Goal: Transaction & Acquisition: Download file/media

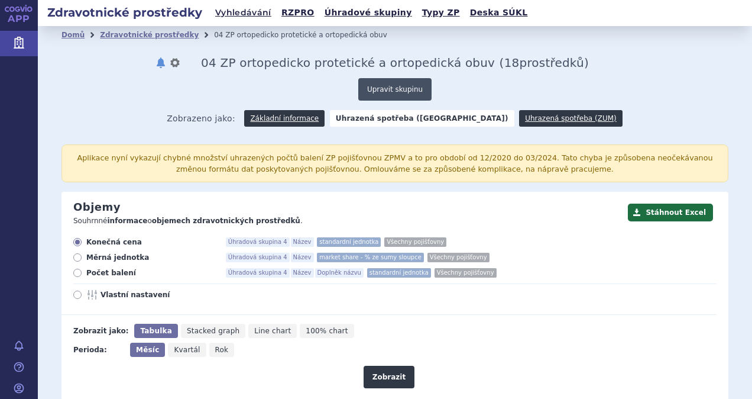
click at [387, 88] on button "Upravit skupinu" at bounding box center [394, 89] width 73 height 22
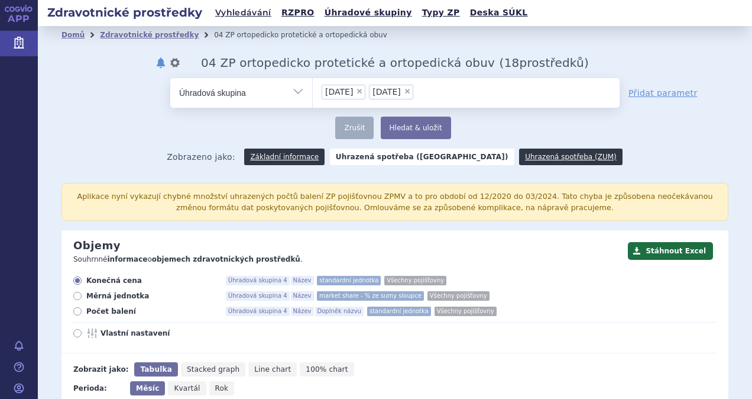
click at [358, 90] on span "×" at bounding box center [359, 91] width 7 height 7
click at [313, 90] on select "06.04.01 06.04.02" at bounding box center [312, 92] width 1 height 30
select select "06.04.02"
click at [358, 90] on span "×" at bounding box center [359, 91] width 7 height 7
click at [313, 90] on select "06.04.02" at bounding box center [312, 92] width 1 height 30
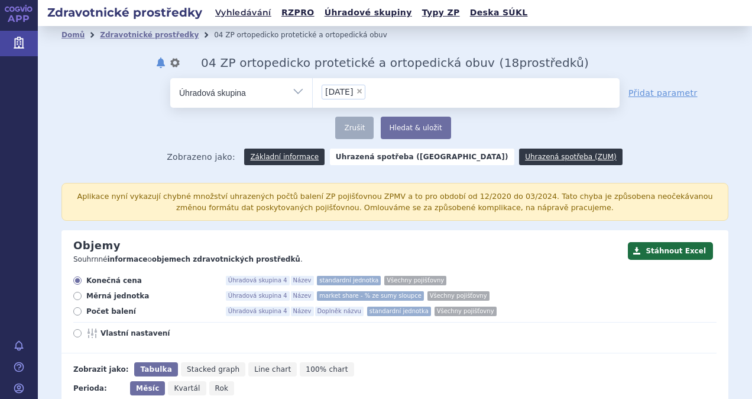
select select
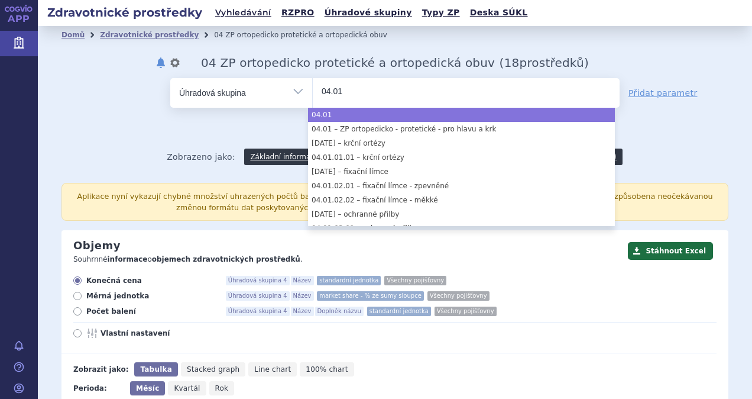
type input "04.01"
select select "04.01"
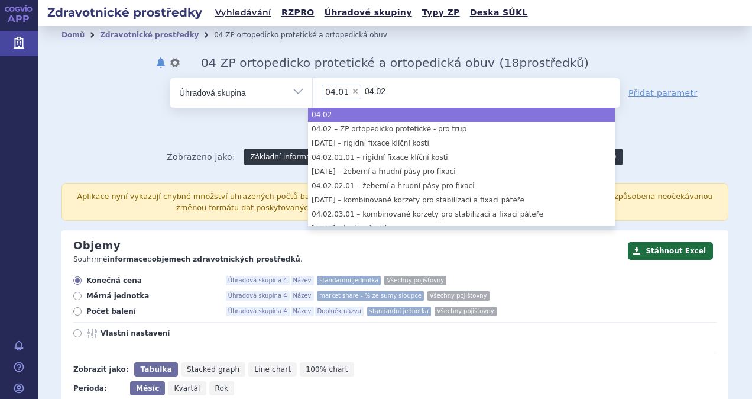
type input "04.02"
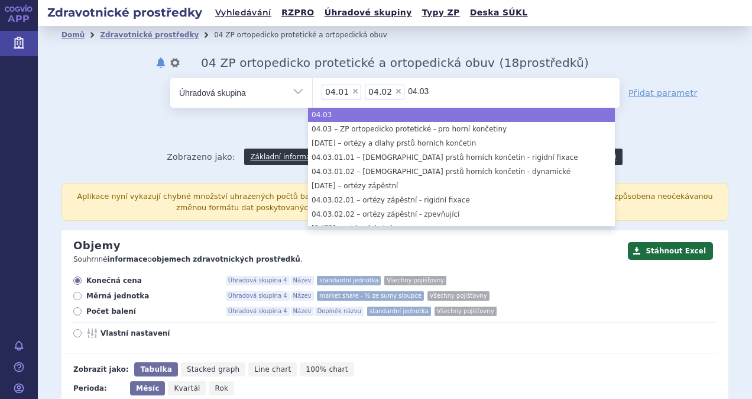
type input "04.03"
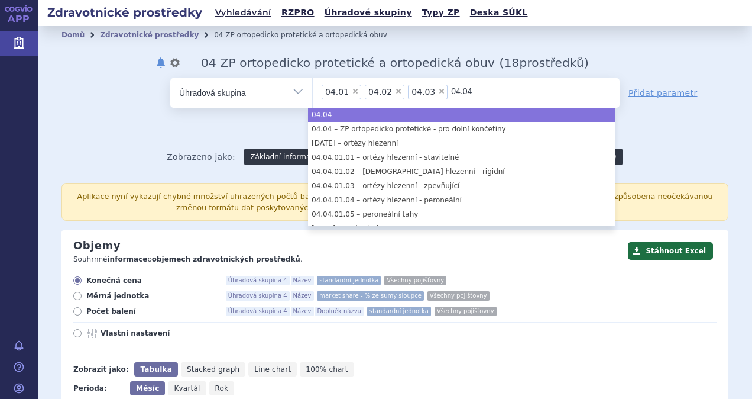
type input "04.04"
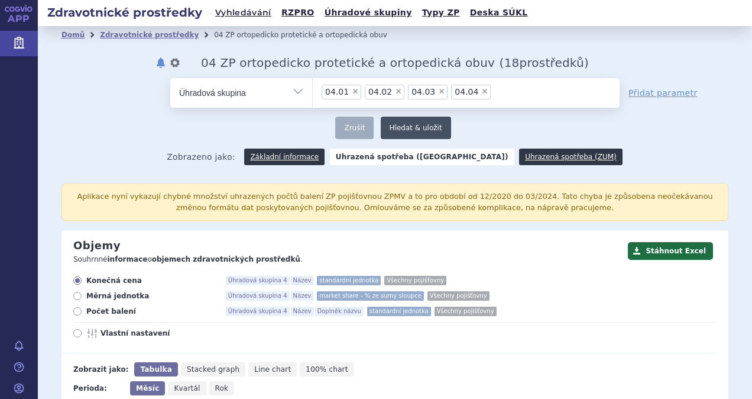
click at [408, 128] on button "Hledat & uložit" at bounding box center [416, 128] width 70 height 22
click at [408, 125] on button "Hledat & uložit" at bounding box center [416, 128] width 70 height 22
click at [321, 155] on link "Základní informace" at bounding box center [284, 156] width 80 height 17
click at [410, 130] on button "Hledat & uložit" at bounding box center [416, 128] width 70 height 22
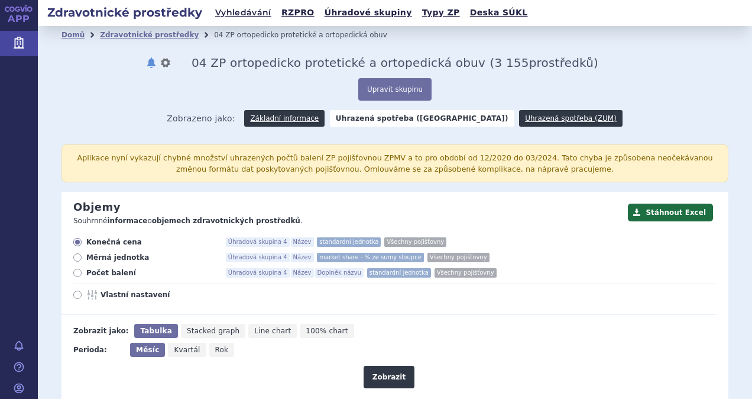
click at [76, 292] on icon at bounding box center [77, 294] width 8 height 8
click at [76, 292] on input "Vlastní nastavení" at bounding box center [79, 296] width 8 height 8
radio input "true"
click at [392, 90] on button "Upravit skupinu" at bounding box center [394, 89] width 73 height 22
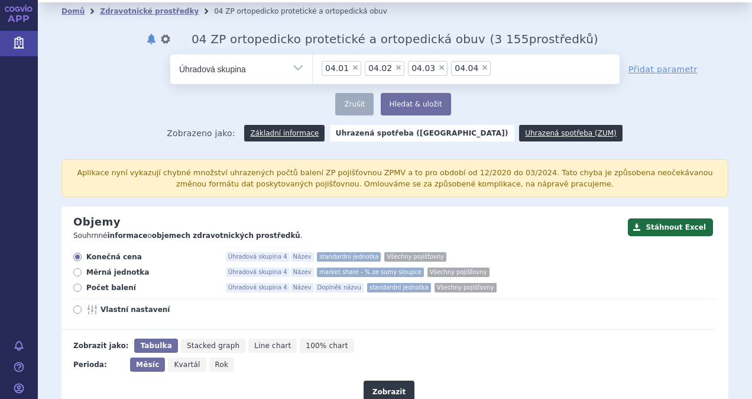
scroll to position [126, 0]
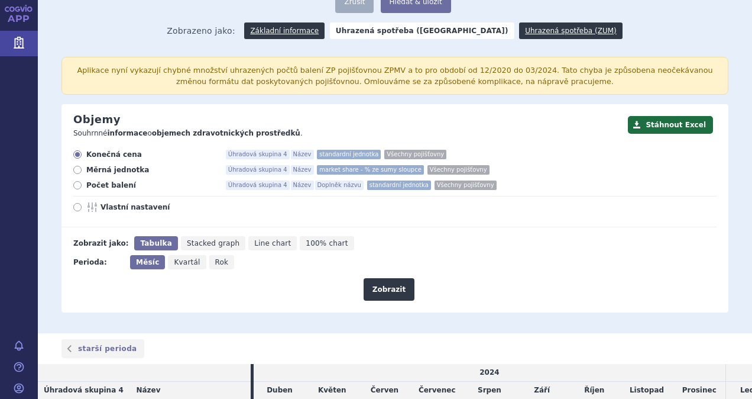
click at [76, 206] on icon at bounding box center [77, 207] width 8 height 8
click at [76, 206] on input "Vlastní nastavení" at bounding box center [79, 209] width 8 height 8
radio input "true"
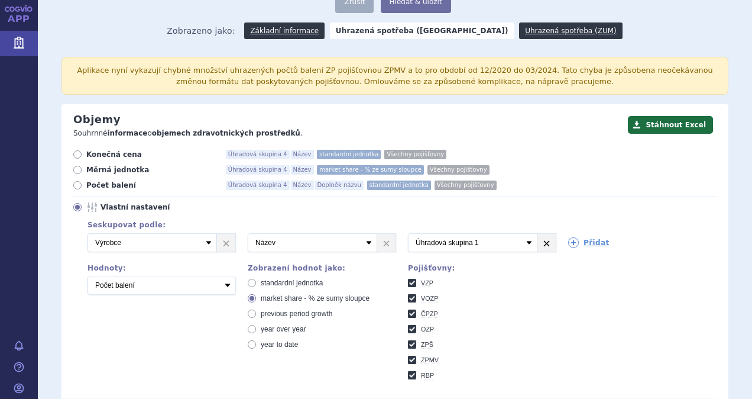
click at [541, 246] on link "×" at bounding box center [547, 243] width 18 height 18
click at [381, 242] on link "×" at bounding box center [386, 243] width 18 height 18
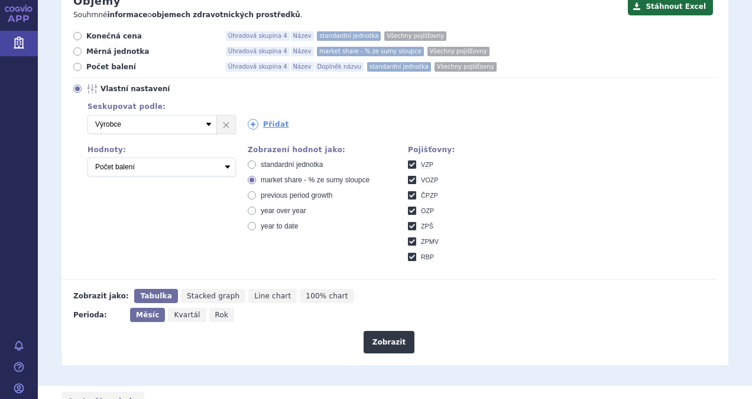
scroll to position [260, 0]
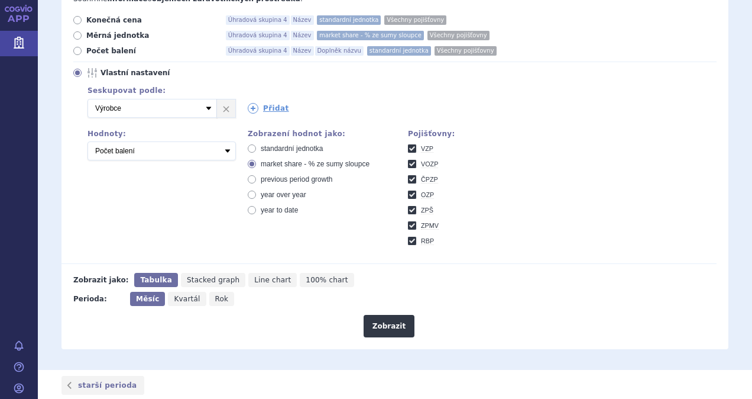
click at [217, 296] on span "Rok" at bounding box center [222, 299] width 14 height 8
click at [217, 296] on input "Rok" at bounding box center [213, 296] width 8 height 8
radio input "true"
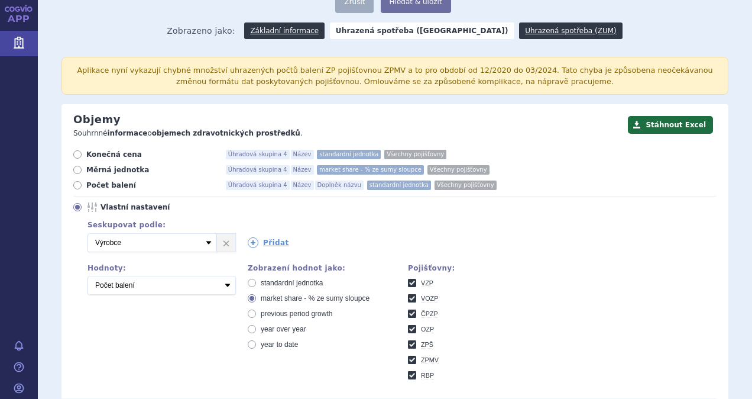
scroll to position [110, 0]
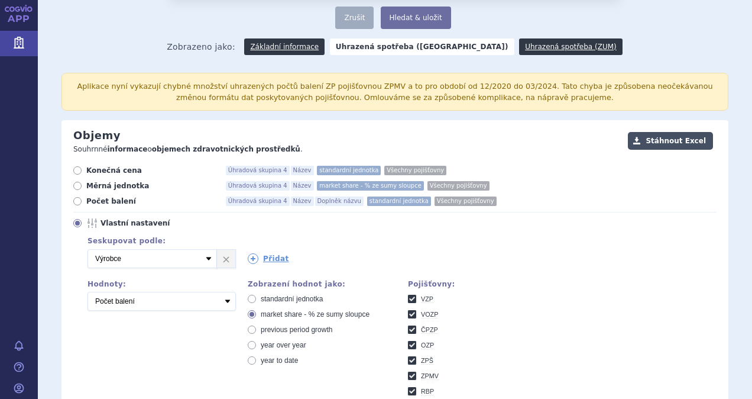
click at [670, 136] on button "Stáhnout Excel" at bounding box center [670, 141] width 85 height 18
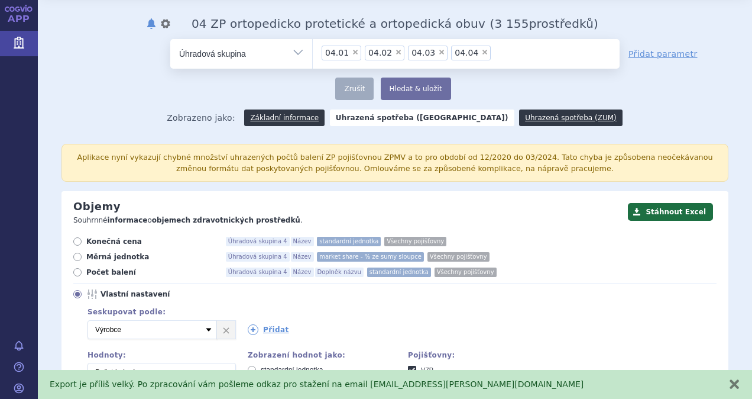
scroll to position [15, 0]
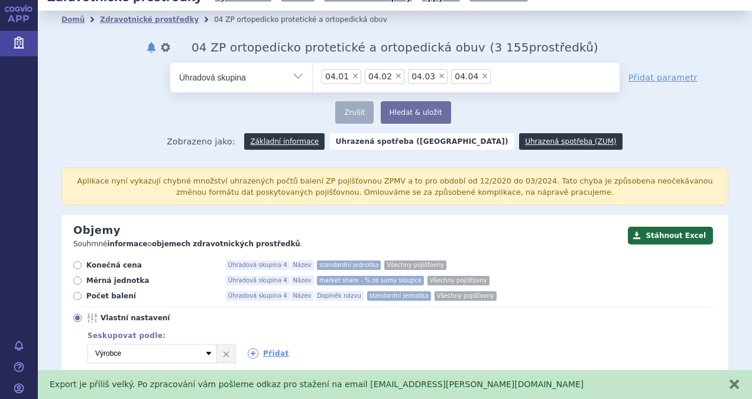
click at [635, 128] on div "Zobrazeno jako: Základní informace Uhrazená spotřeba (Poukaz) Uhrazená spotřeba…" at bounding box center [395, 141] width 667 height 34
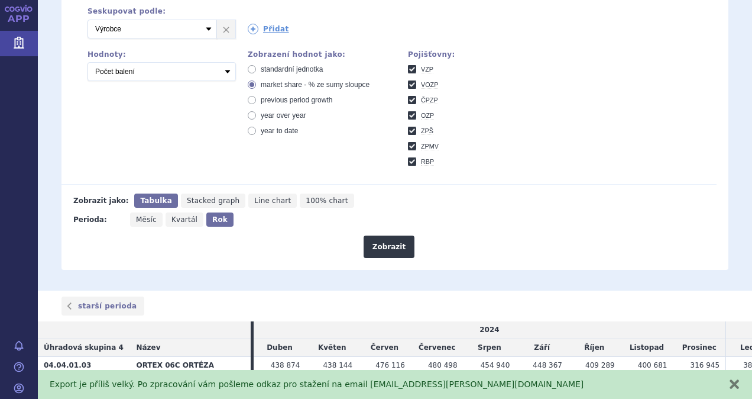
scroll to position [0, 0]
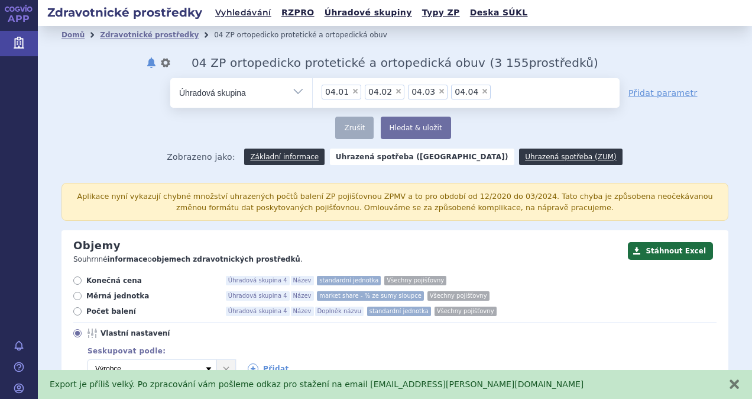
click at [741, 379] on div "Export je příliš velký. Po zpracování vám pošleme odkaz pro stažení na email ro…" at bounding box center [395, 384] width 715 height 29
click at [733, 382] on button "zavřít" at bounding box center [735, 384] width 12 height 12
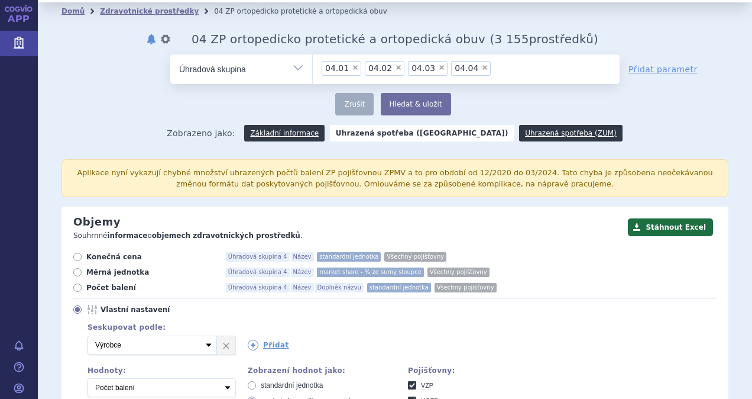
scroll to position [134, 0]
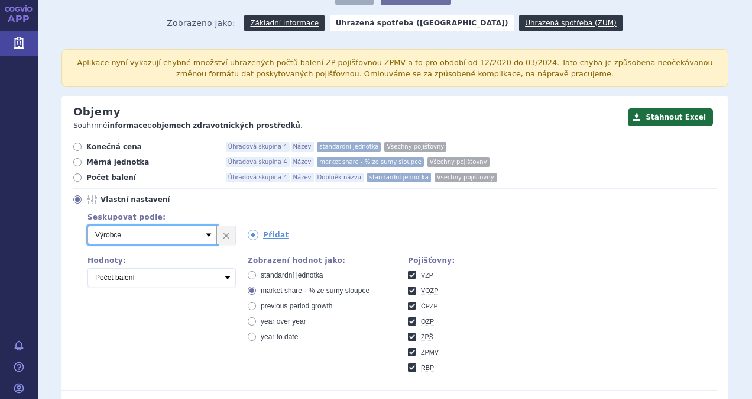
click at [208, 233] on select "Vyberte groupování Název Doplněk názvu Kód pojišťovny SÚKL kód Úhradová skupina…" at bounding box center [153, 234] width 130 height 19
click at [88, 225] on select "Vyberte groupování Název Doplněk názvu Kód pojišťovny SÚKL kód Úhradová skupina…" at bounding box center [153, 234] width 130 height 19
click at [206, 237] on select "Vyberte groupování Název Doplněk názvu Kód pojišťovny SÚKL kód Úhradová skupina…" at bounding box center [153, 234] width 130 height 19
click at [208, 235] on select "Vyberte groupování Název Doplněk názvu Kód pojišťovny SÚKL kód Úhradová skupina…" at bounding box center [153, 234] width 130 height 19
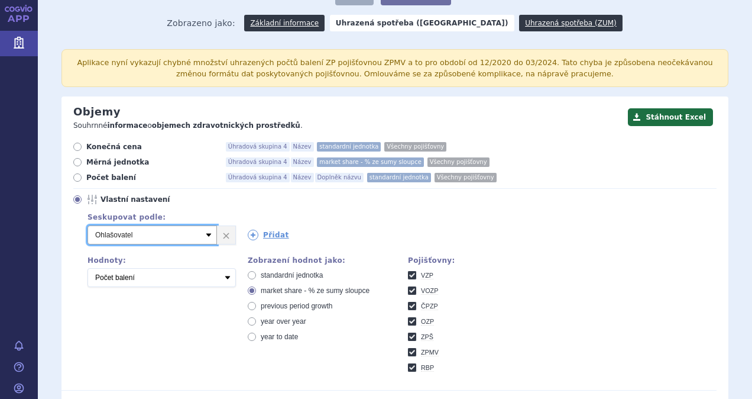
select select "manufacturer"
click at [88, 225] on select "Vyberte groupování Název Doplněk názvu Kód pojišťovny SÚKL kód Úhradová skupina…" at bounding box center [153, 234] width 130 height 19
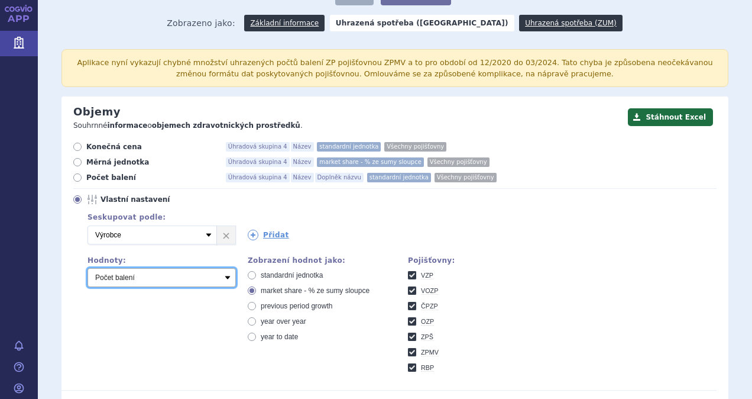
click at [226, 275] on select "Počet balení Měrná jednotka Úhrada 1 Úhrada 2 Úhrada 3 Konečná cena" at bounding box center [162, 277] width 148 height 19
select select "reimbursement1"
click at [88, 268] on select "Počet balení Měrná jednotka Úhrada 1 Úhrada 2 Úhrada 3 Konečná cena" at bounding box center [162, 277] width 148 height 19
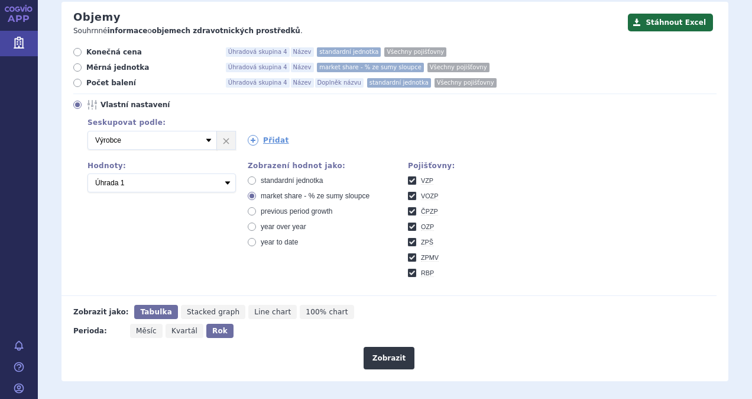
scroll to position [118, 0]
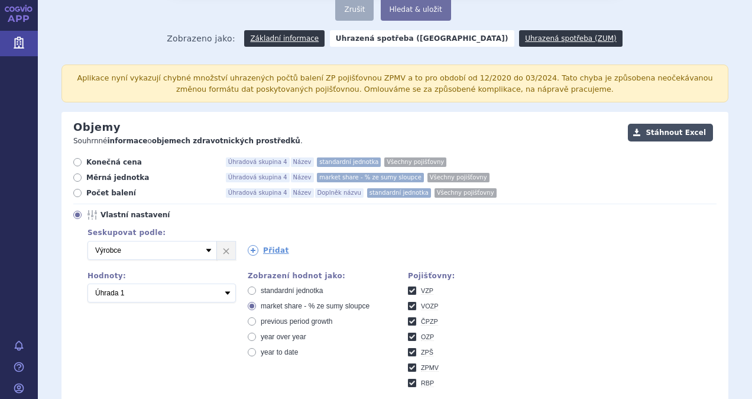
click at [665, 128] on button "Stáhnout Excel" at bounding box center [670, 133] width 85 height 18
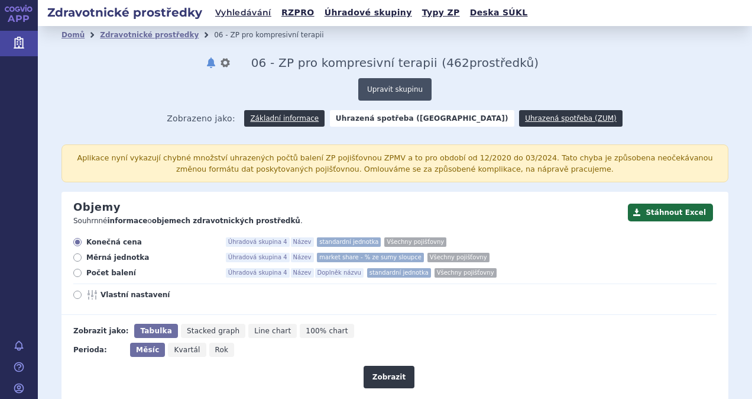
click at [401, 82] on button "Upravit skupinu" at bounding box center [394, 89] width 73 height 22
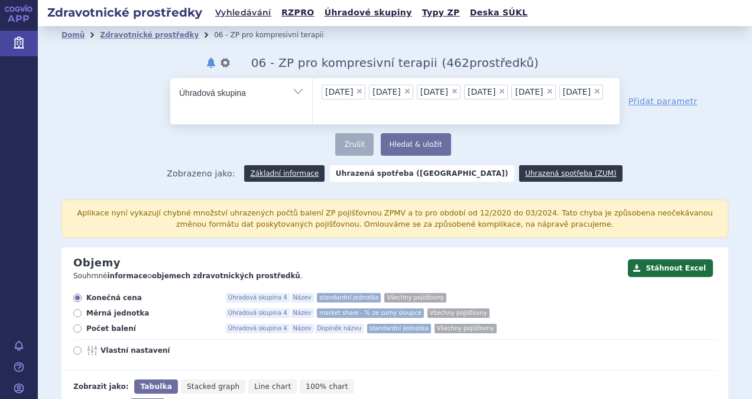
click at [337, 89] on span "06.01.02" at bounding box center [339, 92] width 28 height 8
click at [313, 89] on select "06.01.02 06.01.03 06.01.04 06.01.05 06.01.06 06.01.07" at bounding box center [312, 92] width 1 height 30
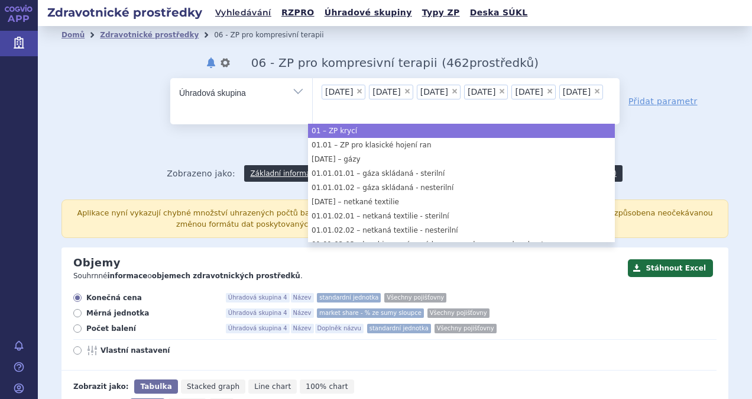
drag, startPoint x: 337, startPoint y: 89, endPoint x: 549, endPoint y: 195, distance: 237.5
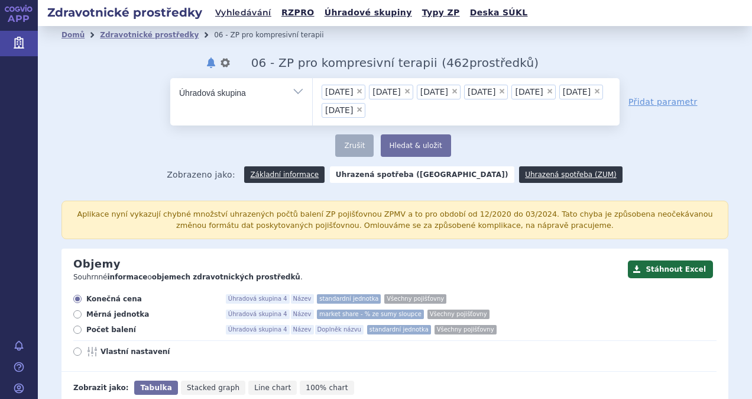
click at [341, 89] on span "06.01.02" at bounding box center [339, 92] width 28 height 8
click at [313, 89] on select "06.01.02 06.01.03 06.01.04 06.01.05 06.01.06 06.01.07 01.01.02" at bounding box center [312, 92] width 1 height 30
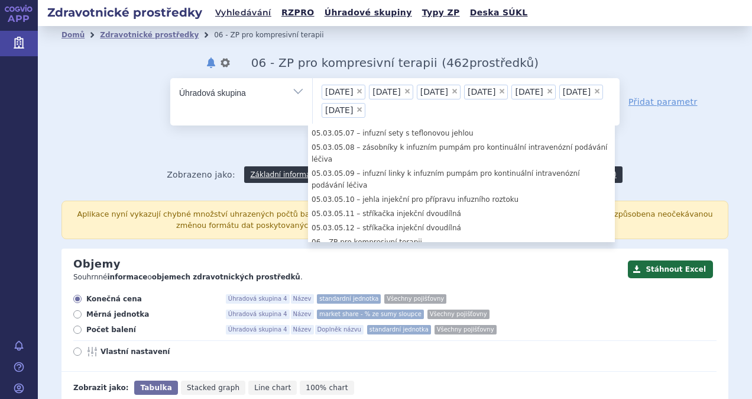
scroll to position [5316, 0]
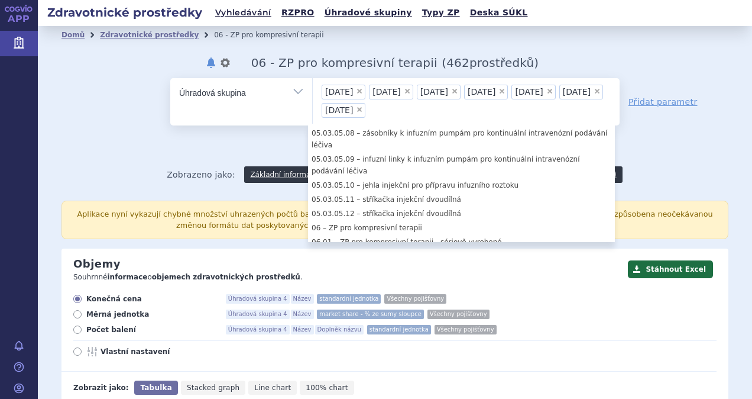
click at [363, 109] on span "×" at bounding box center [359, 109] width 7 height 7
click at [313, 107] on select "06.01.02 06.01.03 06.01.04 06.01.05 06.01.06 06.01.07 01.01.02" at bounding box center [312, 92] width 1 height 30
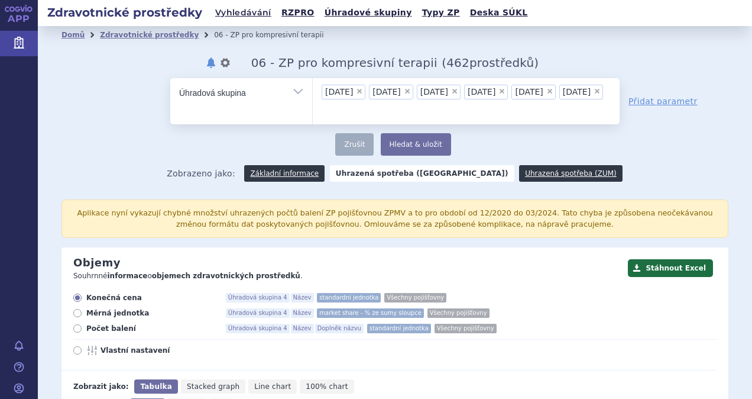
click at [594, 95] on span "×" at bounding box center [597, 91] width 7 height 7
click at [313, 107] on select "06.01.02 06.01.03 06.01.04 06.01.05 06.01.06 06.01.07" at bounding box center [312, 92] width 1 height 30
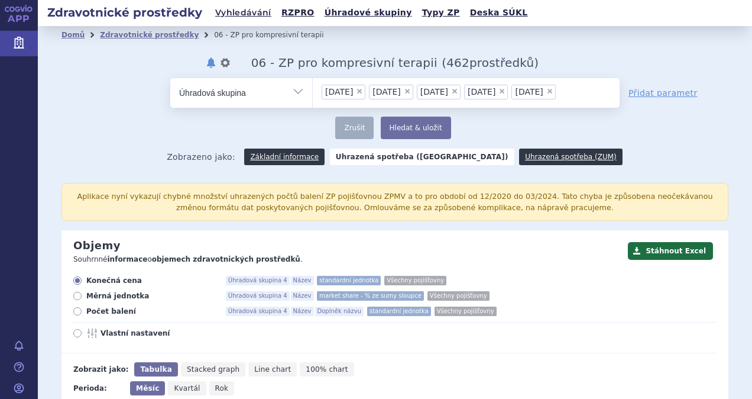
click at [355, 95] on li "× 06.01.02" at bounding box center [344, 92] width 44 height 15
click at [313, 95] on select "06.01.02 06.01.03 06.01.04 06.01.05 06.01.06" at bounding box center [312, 92] width 1 height 30
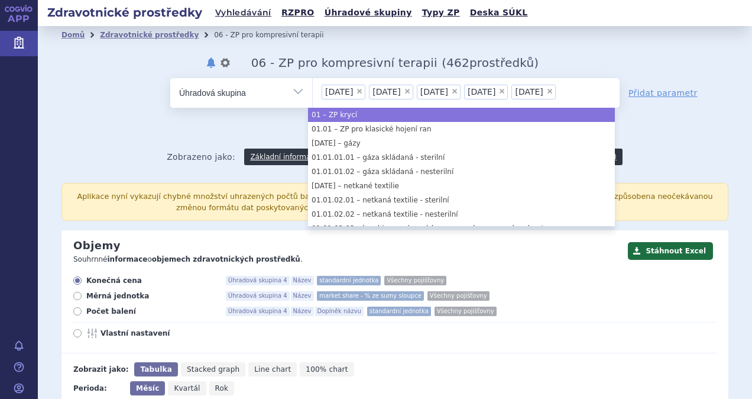
click at [356, 91] on span "×" at bounding box center [359, 91] width 7 height 7
click at [313, 91] on select "06.01.02 06.01.03 06.01.04 06.01.05 06.01.06" at bounding box center [312, 92] width 1 height 30
select select "06.01.03"
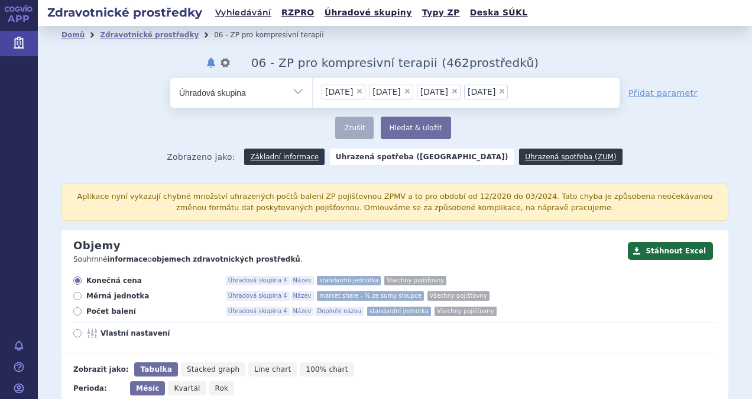
click at [406, 91] on span "×" at bounding box center [407, 91] width 7 height 7
click at [313, 91] on select "06.01.03 06.01.04 06.01.05 06.01.06" at bounding box center [312, 92] width 1 height 30
click at [455, 88] on span "×" at bounding box center [454, 91] width 7 height 7
click at [313, 88] on select "06.01.03 06.01.05 06.01.06" at bounding box center [312, 92] width 1 height 30
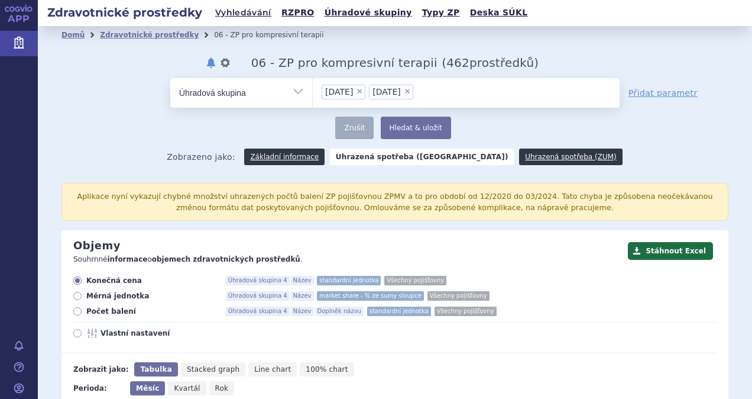
scroll to position [0, 0]
click at [407, 91] on span "×" at bounding box center [407, 91] width 7 height 7
click at [313, 91] on select "06.01.03 06.01.05" at bounding box center [312, 92] width 1 height 30
click at [357, 90] on span "×" at bounding box center [359, 91] width 7 height 7
click at [313, 90] on select "06.01.03" at bounding box center [312, 92] width 1 height 30
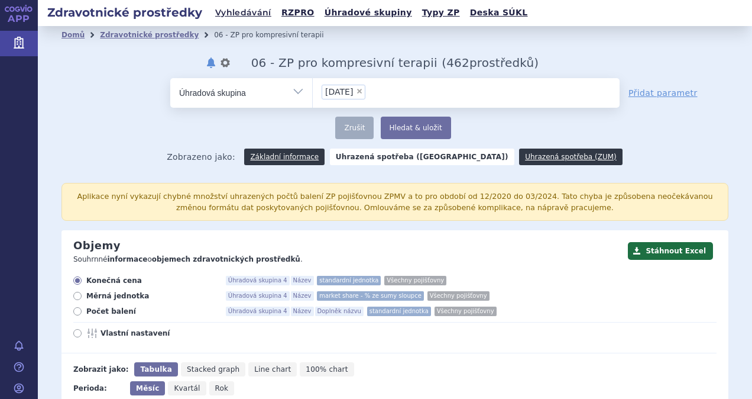
select select
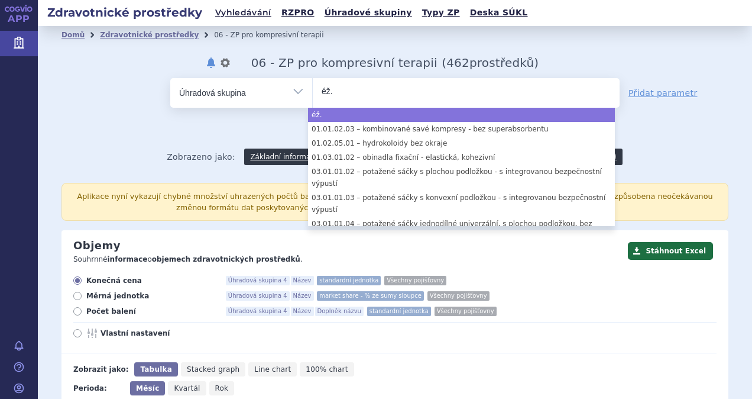
type input "éž."
select select
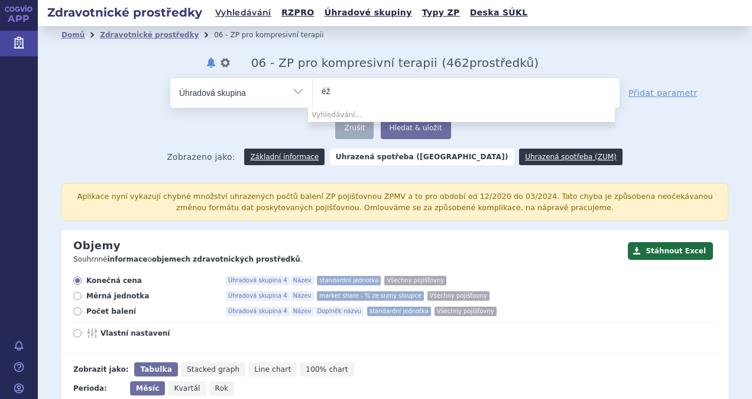
type input "é"
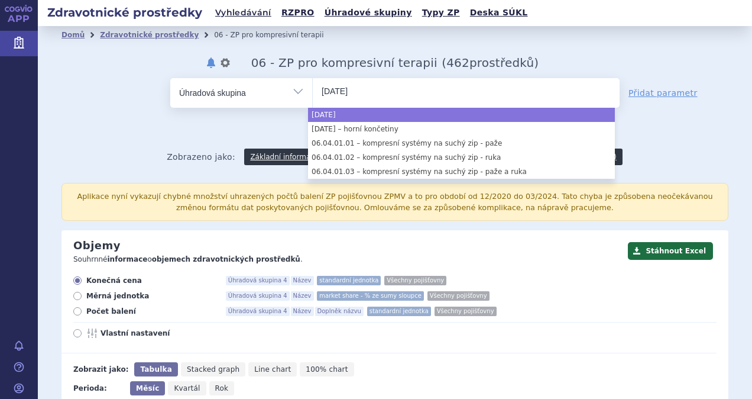
type input "[DATE]"
select select "[DATE]"
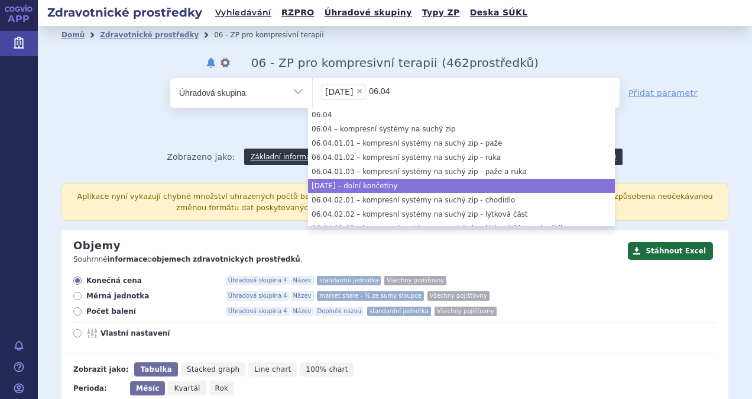
type input "06.04"
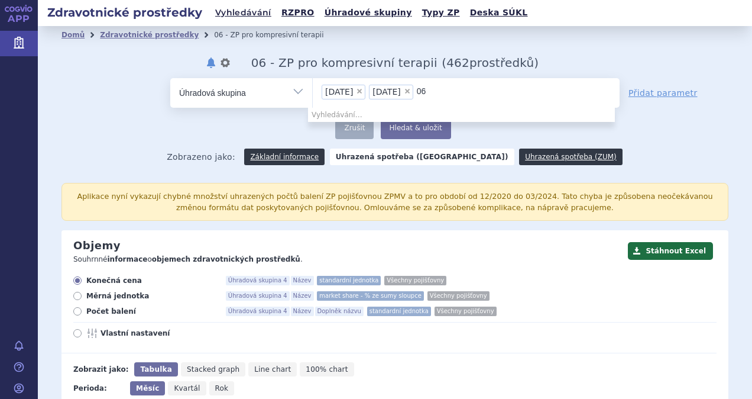
type input "0"
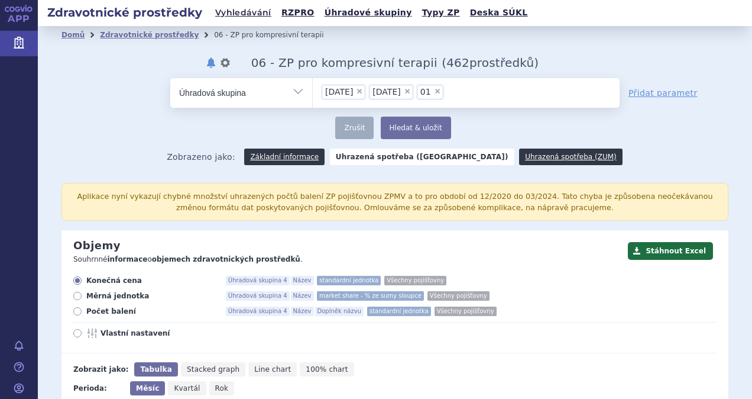
click at [216, 122] on div "Zrušit Hledat & uložit Uloženo" at bounding box center [395, 128] width 450 height 22
click at [435, 89] on span "×" at bounding box center [437, 91] width 7 height 7
click at [313, 89] on select "06.04.01 06.04.02 01" at bounding box center [312, 92] width 1 height 30
click at [412, 130] on button "Hledat & uložit" at bounding box center [416, 128] width 70 height 22
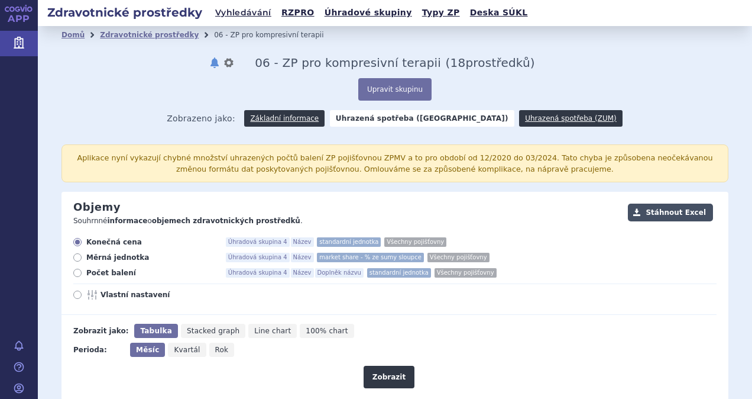
click at [673, 212] on button "Stáhnout Excel" at bounding box center [670, 212] width 85 height 18
click at [80, 293] on icon at bounding box center [77, 294] width 8 height 8
click at [80, 293] on input "Vlastní nastavení" at bounding box center [79, 296] width 8 height 8
radio input "true"
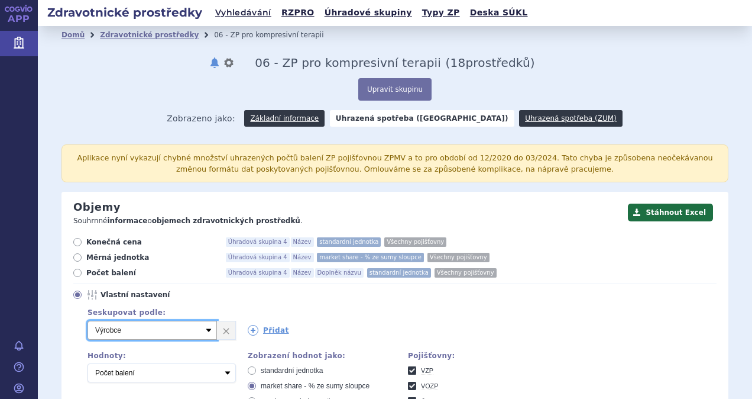
click at [206, 328] on select "Vyberte groupování Název Doplněk názvu Kód pojišťovny SÚKL kód Úhradová skupina…" at bounding box center [153, 330] width 130 height 19
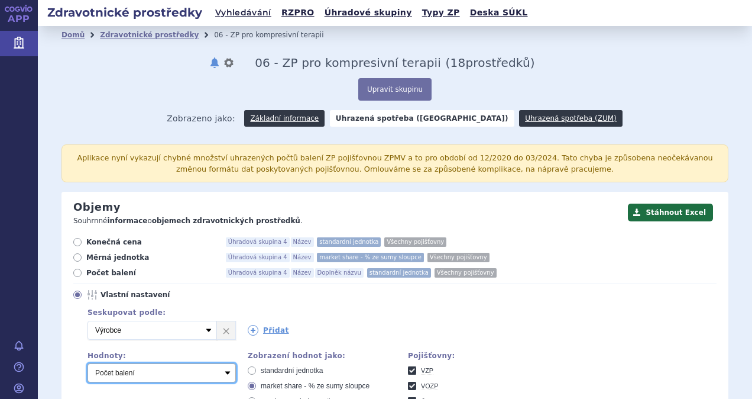
click at [226, 376] on select "Počet balení Měrná jednotka Úhrada 1 Úhrada 2 Úhrada 3 Konečná cena" at bounding box center [162, 372] width 148 height 19
select select "reimbursement1"
click at [88, 363] on select "Počet balení Měrná jednotka Úhrada 1 Úhrada 2 Úhrada 3 Konečná cena" at bounding box center [162, 372] width 148 height 19
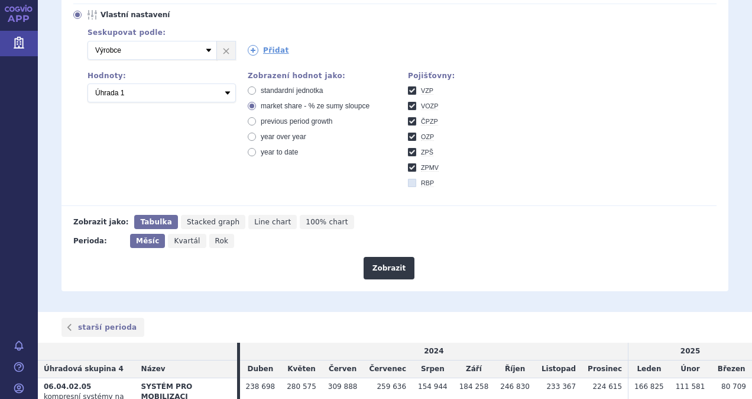
scroll to position [284, 0]
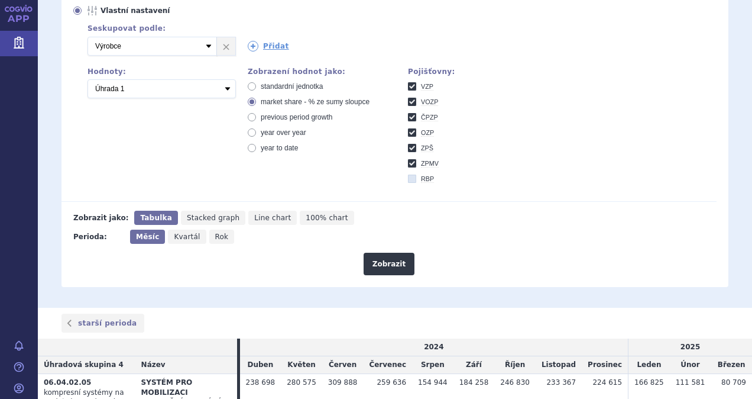
click at [215, 233] on span "Rok" at bounding box center [222, 236] width 14 height 8
click at [211, 233] on input "Rok" at bounding box center [213, 233] width 8 height 8
radio input "true"
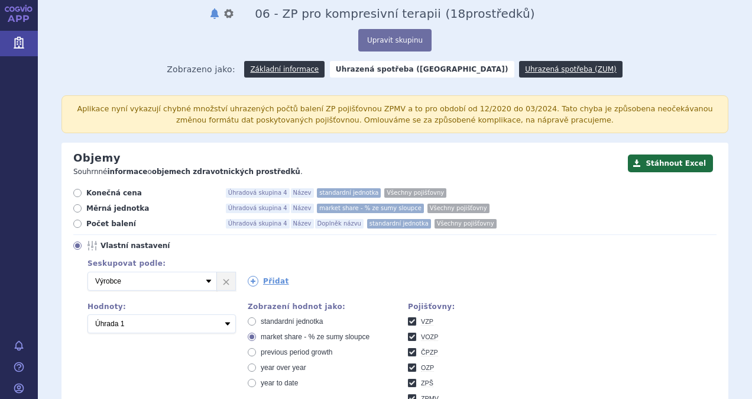
scroll to position [46, 0]
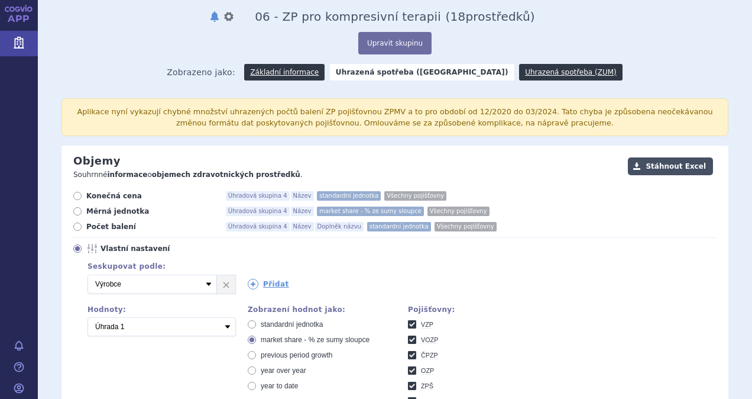
click at [667, 163] on button "Stáhnout Excel" at bounding box center [670, 166] width 85 height 18
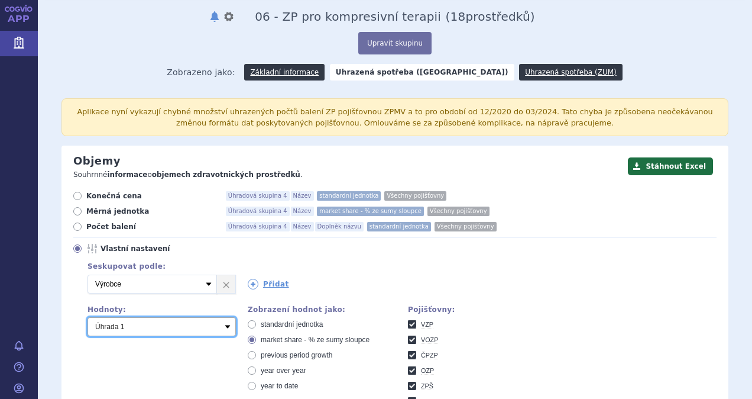
click at [224, 327] on select "Počet balení Měrná jednotka Úhrada 1 Úhrada 2 Úhrada 3 Konečná cena" at bounding box center [162, 326] width 148 height 19
select select "packages"
click at [88, 317] on select "Počet balení Měrná jednotka Úhrada 1 Úhrada 2 Úhrada 3 Konečná cena" at bounding box center [162, 326] width 148 height 19
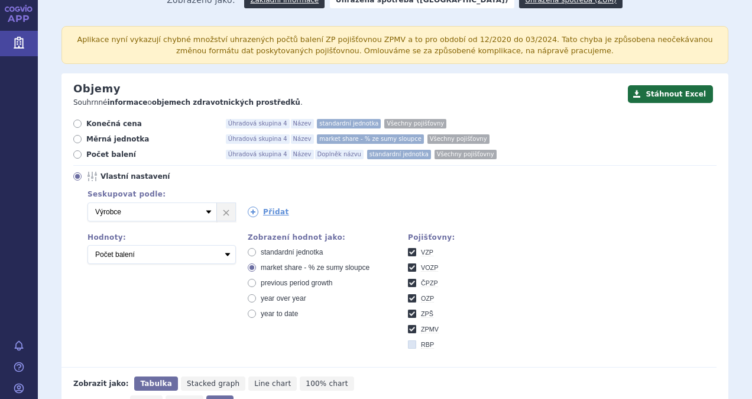
scroll to position [125, 0]
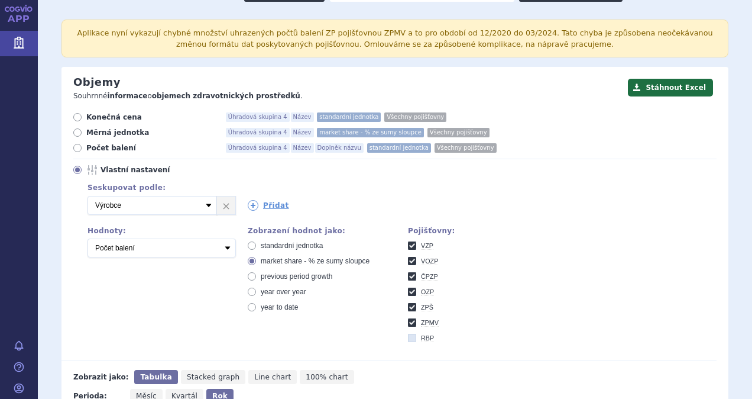
click at [410, 335] on icon at bounding box center [412, 338] width 8 height 8
click at [410, 335] on input "RBP" at bounding box center [413, 339] width 8 height 8
checkbox input "true"
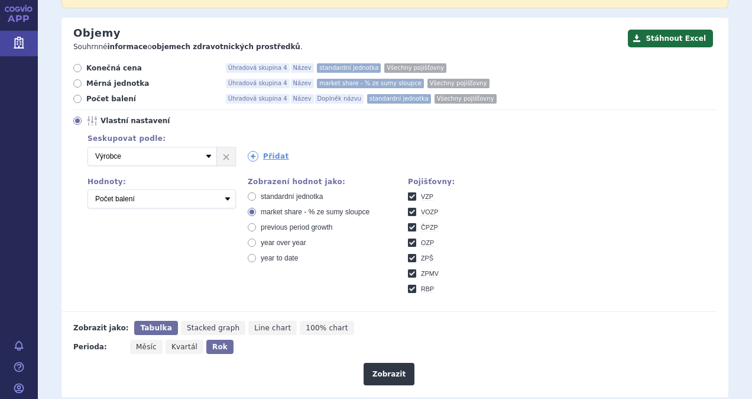
scroll to position [184, 0]
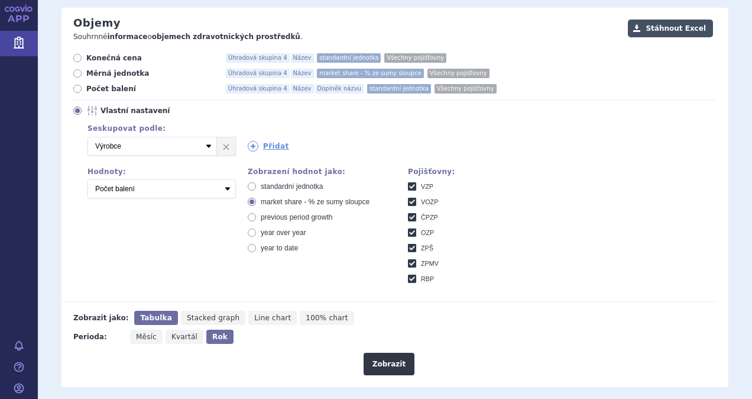
click at [673, 26] on button "Stáhnout Excel" at bounding box center [670, 29] width 85 height 18
click at [248, 185] on icon at bounding box center [252, 186] width 8 height 8
click at [249, 185] on input "standardní jednotka" at bounding box center [253, 188] width 8 height 8
radio input "true"
click at [666, 28] on button "Stáhnout Excel" at bounding box center [670, 29] width 85 height 18
